Goal: Task Accomplishment & Management: Manage account settings

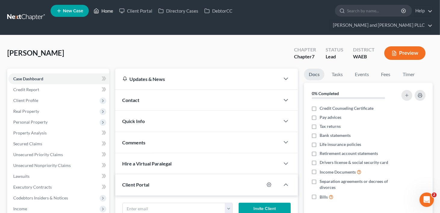
drag, startPoint x: 0, startPoint y: 0, endPoint x: 109, endPoint y: 10, distance: 109.8
click at [109, 11] on link "Home" at bounding box center [104, 10] width 26 height 11
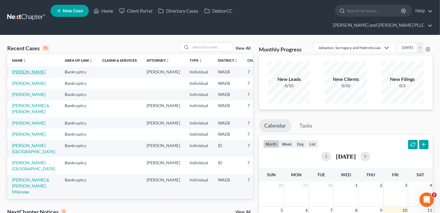
click at [17, 66] on td "[PERSON_NAME]" at bounding box center [33, 71] width 53 height 11
click at [16, 69] on link "[PERSON_NAME]" at bounding box center [28, 71] width 33 height 5
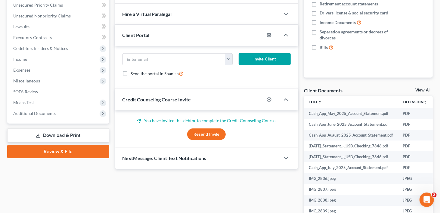
scroll to position [151, 0]
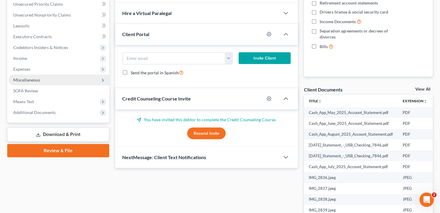
click at [25, 77] on span "Miscellaneous" at bounding box center [26, 79] width 27 height 5
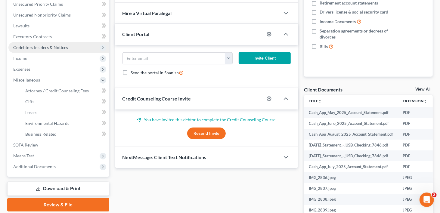
click at [25, 45] on span "Codebtors Insiders & Notices" at bounding box center [40, 47] width 55 height 5
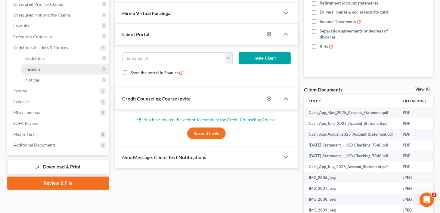
click at [33, 64] on link "Insiders" at bounding box center [64, 69] width 89 height 11
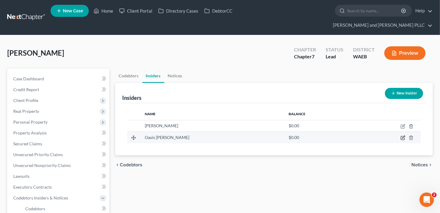
click at [403, 136] on icon "button" at bounding box center [403, 137] width 3 height 3
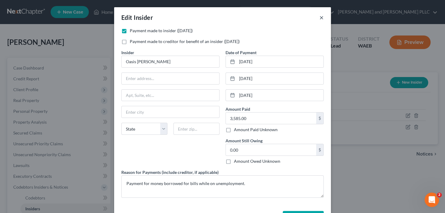
click at [320, 19] on button "×" at bounding box center [322, 17] width 4 height 7
